Goal: Task Accomplishment & Management: Use online tool/utility

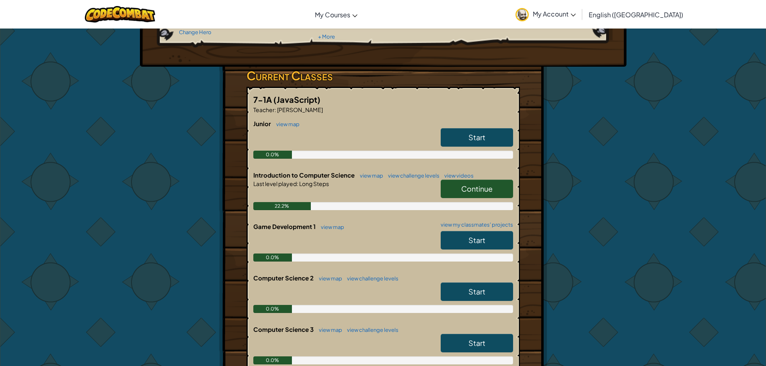
scroll to position [121, 0]
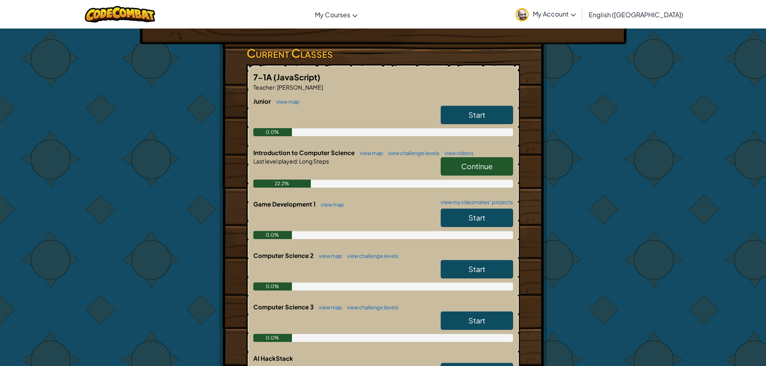
click at [483, 275] on link "Start" at bounding box center [477, 269] width 72 height 18
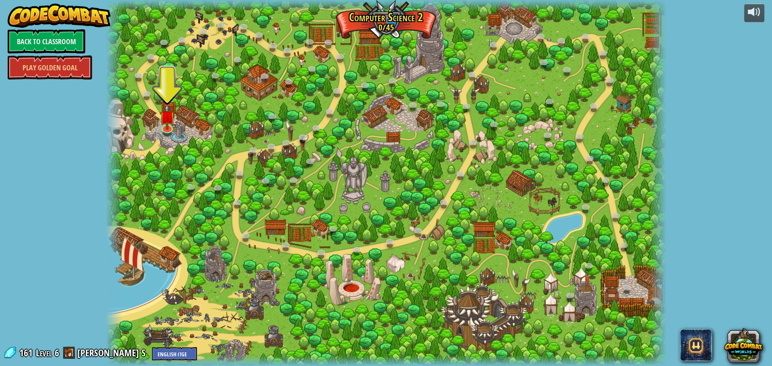
click at [158, 121] on div at bounding box center [386, 183] width 560 height 366
click at [166, 96] on div at bounding box center [386, 183] width 560 height 366
click at [163, 118] on img at bounding box center [167, 111] width 15 height 34
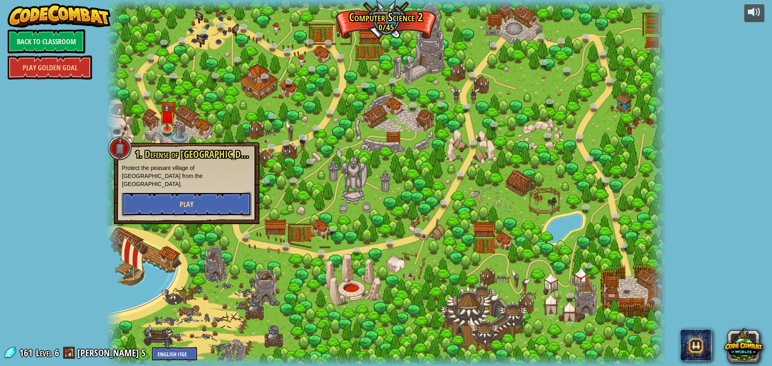
click at [202, 199] on button "Play" at bounding box center [186, 204] width 129 height 24
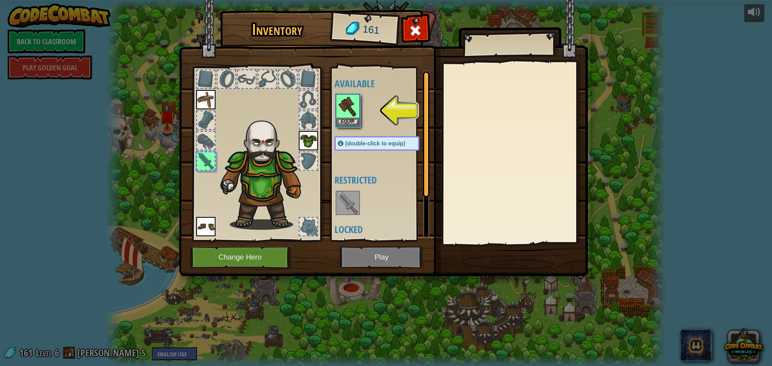
drag, startPoint x: 373, startPoint y: 269, endPoint x: 384, endPoint y: 264, distance: 12.6
click at [384, 264] on img at bounding box center [383, 131] width 409 height 292
click at [385, 258] on img at bounding box center [383, 131] width 409 height 292
click at [357, 124] on button "Equip" at bounding box center [348, 121] width 23 height 8
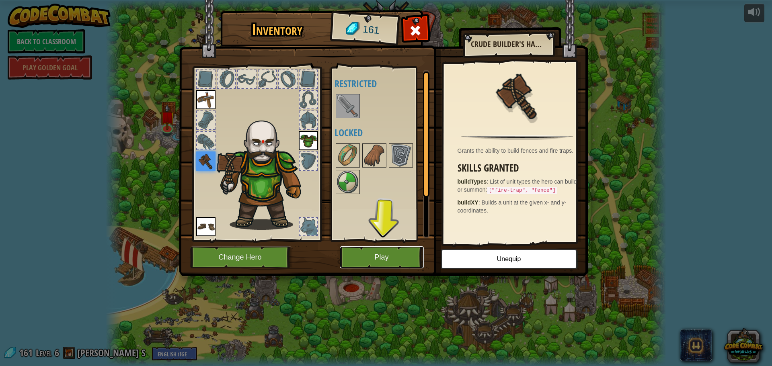
click at [382, 262] on button "Play" at bounding box center [382, 257] width 84 height 22
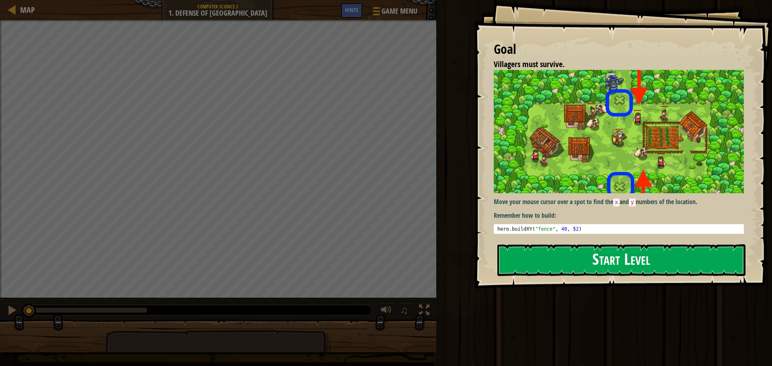
click at [521, 260] on button "Start Level" at bounding box center [621, 260] width 248 height 32
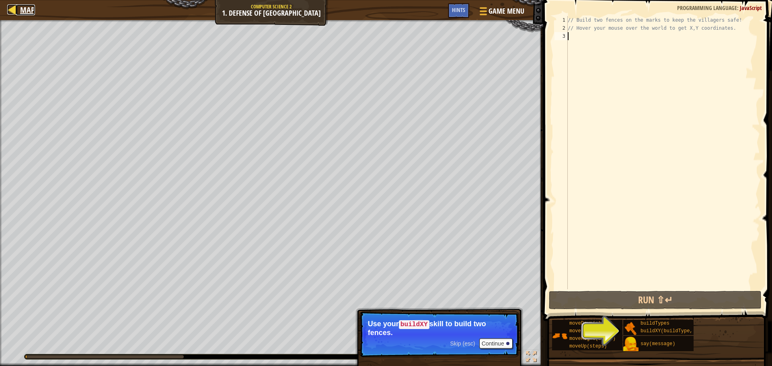
click at [31, 10] on span "Map" at bounding box center [27, 9] width 15 height 11
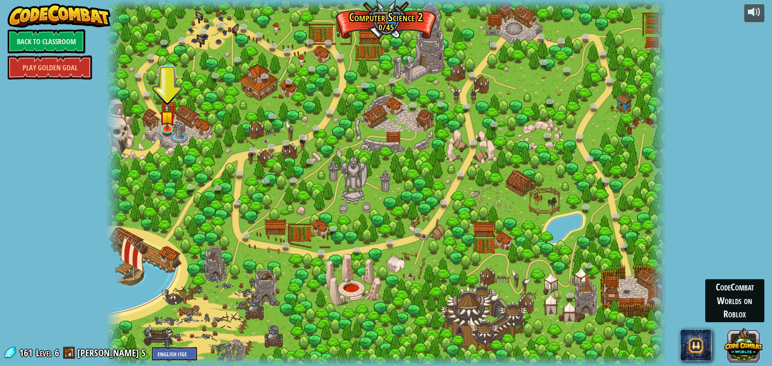
click at [743, 359] on button at bounding box center [743, 345] width 39 height 39
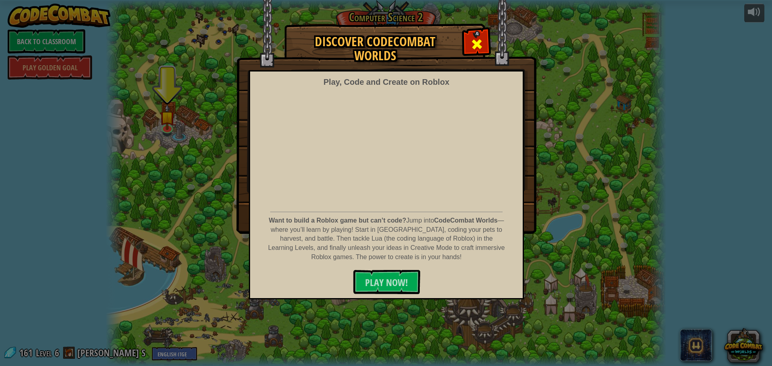
click at [465, 36] on div at bounding box center [476, 43] width 25 height 25
